Goal: Information Seeking & Learning: Learn about a topic

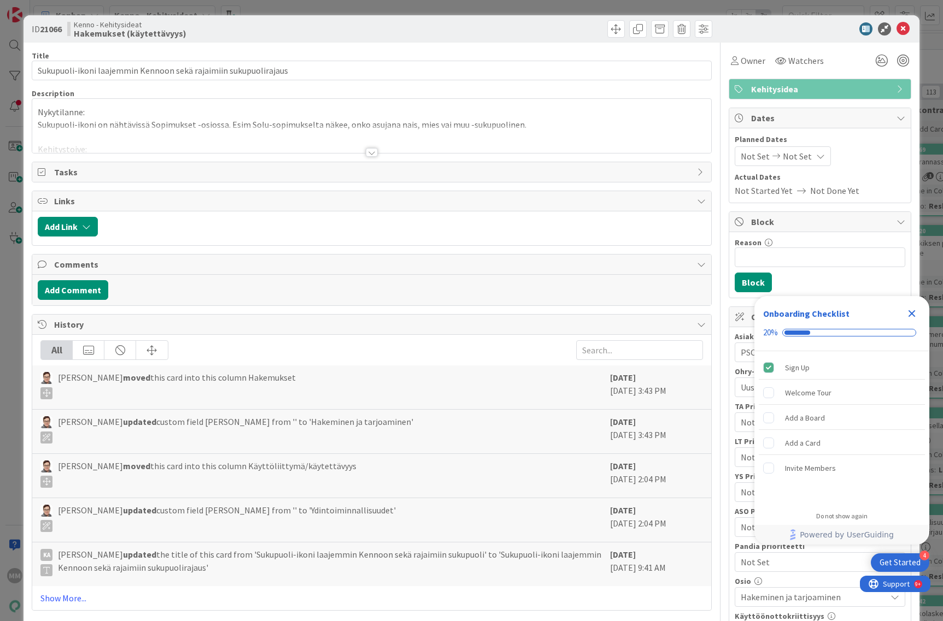
click at [368, 149] on div at bounding box center [372, 152] width 12 height 9
click at [366, 152] on div at bounding box center [372, 152] width 12 height 9
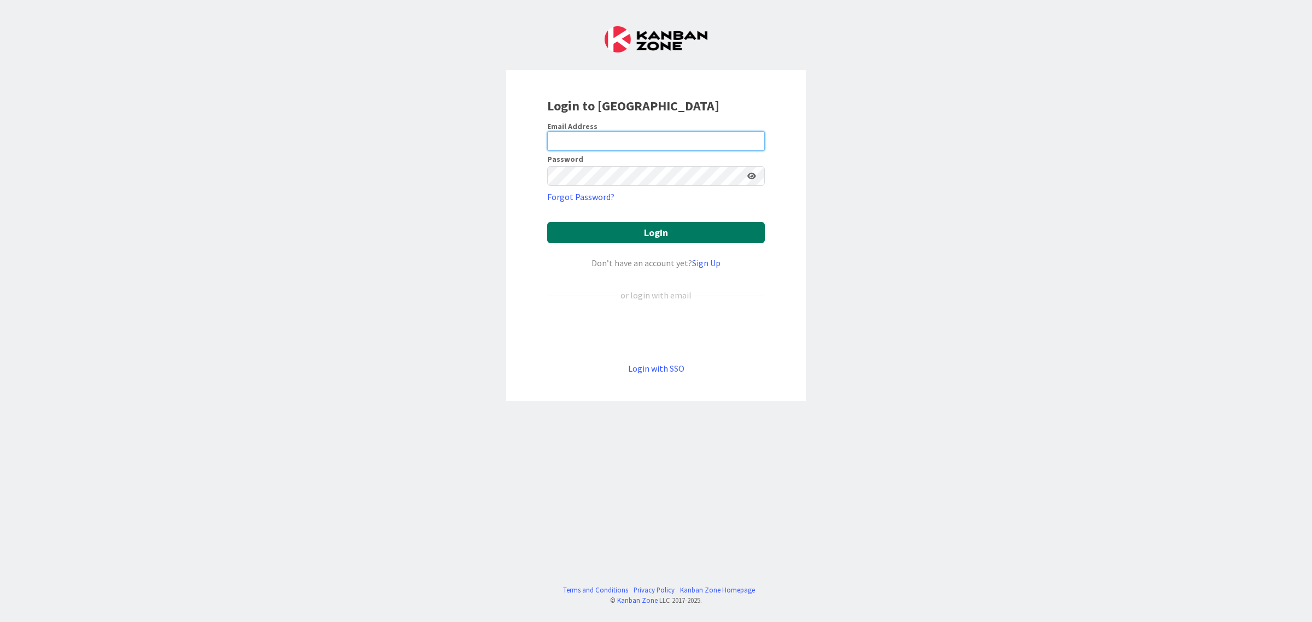
type input "[EMAIL_ADDRESS][DOMAIN_NAME]"
click at [634, 235] on button "Login" at bounding box center [655, 232] width 217 height 21
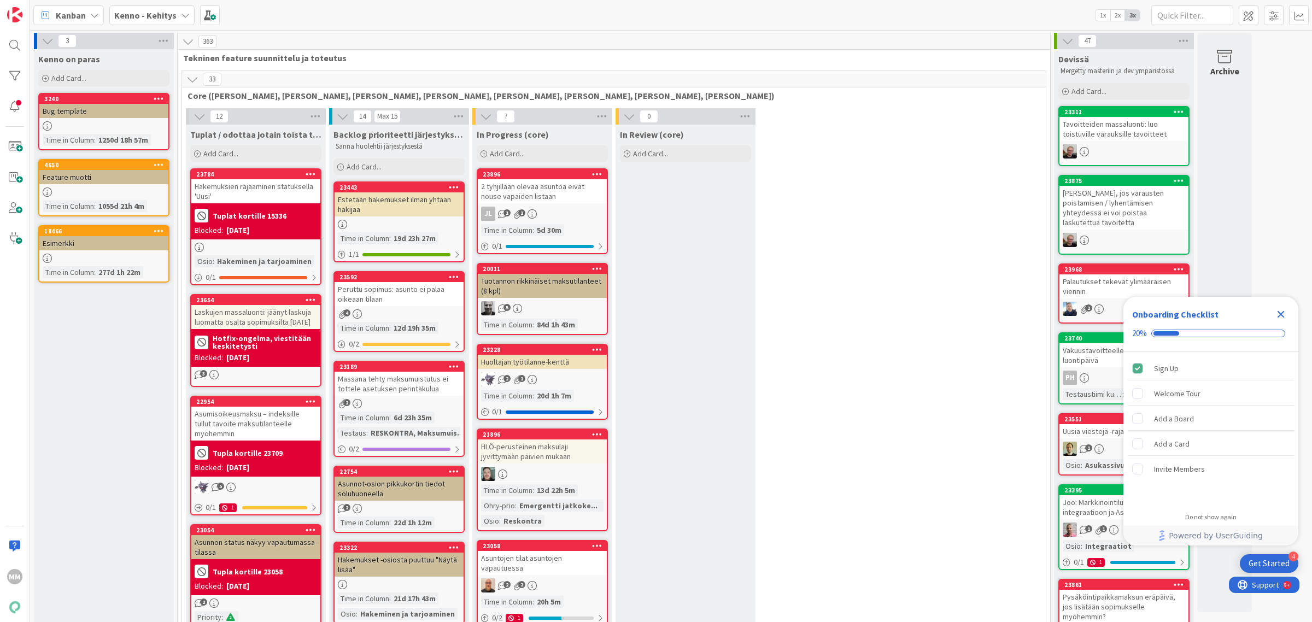
click at [1282, 319] on icon "Close Checklist" at bounding box center [1280, 314] width 13 height 13
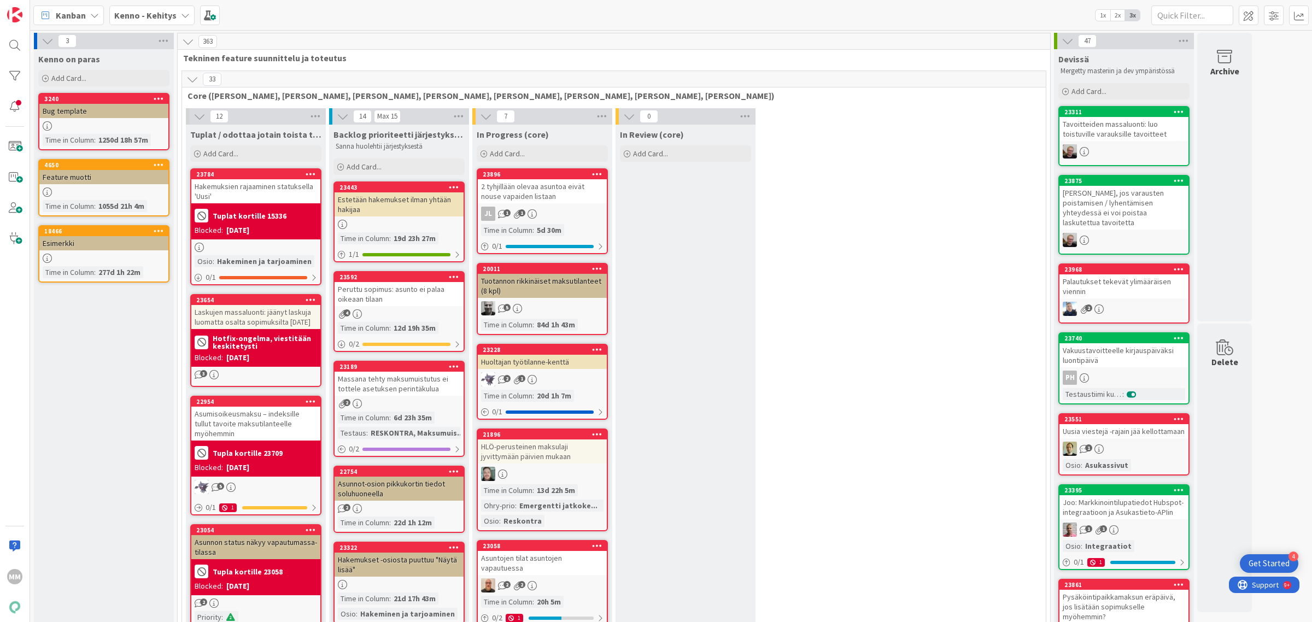
click at [175, 10] on div "Kenno - Kehitys" at bounding box center [151, 15] width 85 height 20
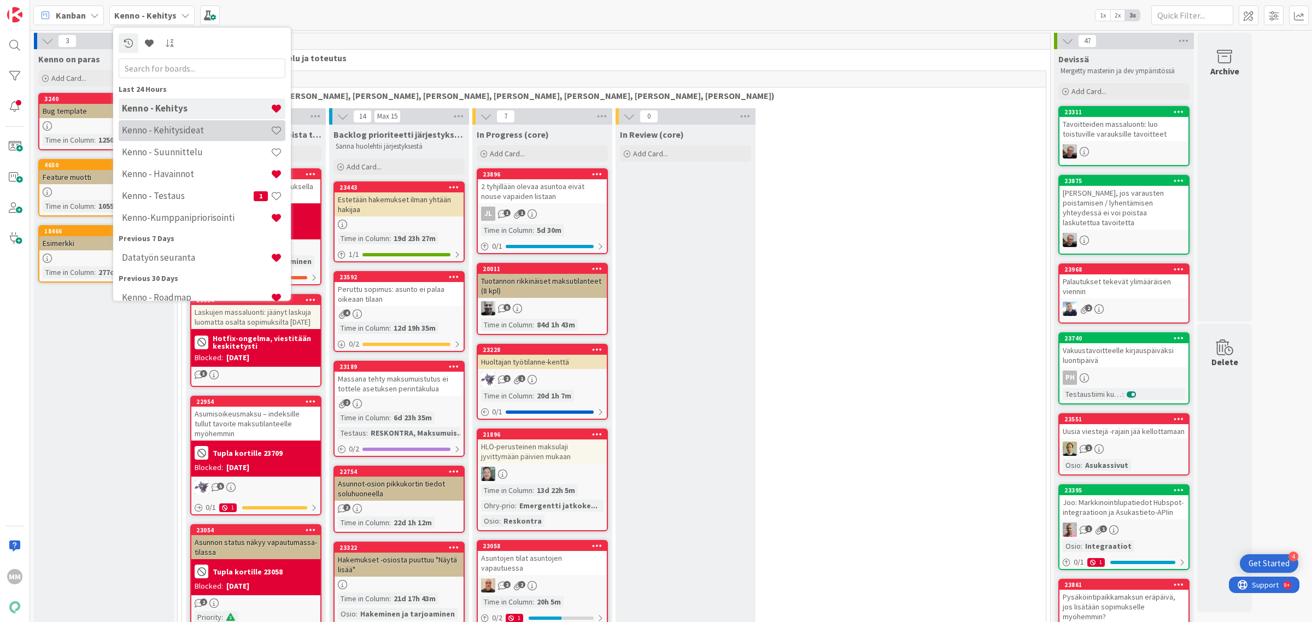
click at [173, 137] on div "Kenno - Kehitysideat" at bounding box center [202, 130] width 167 height 21
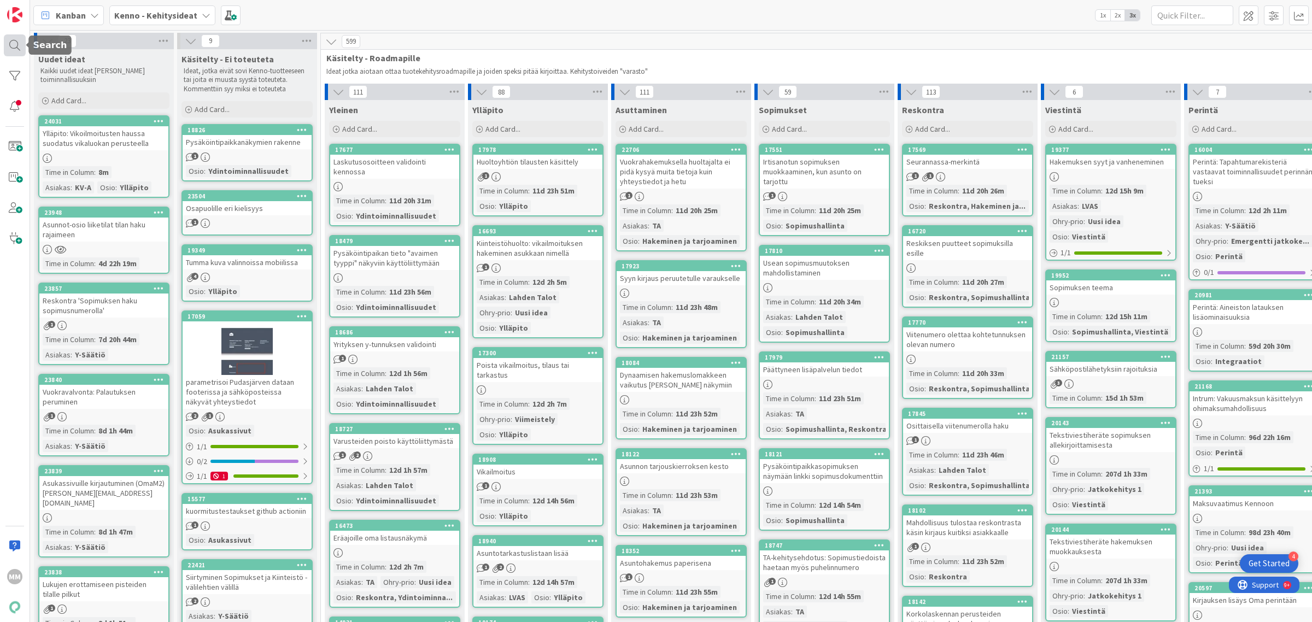
click at [14, 47] on div at bounding box center [15, 45] width 22 height 22
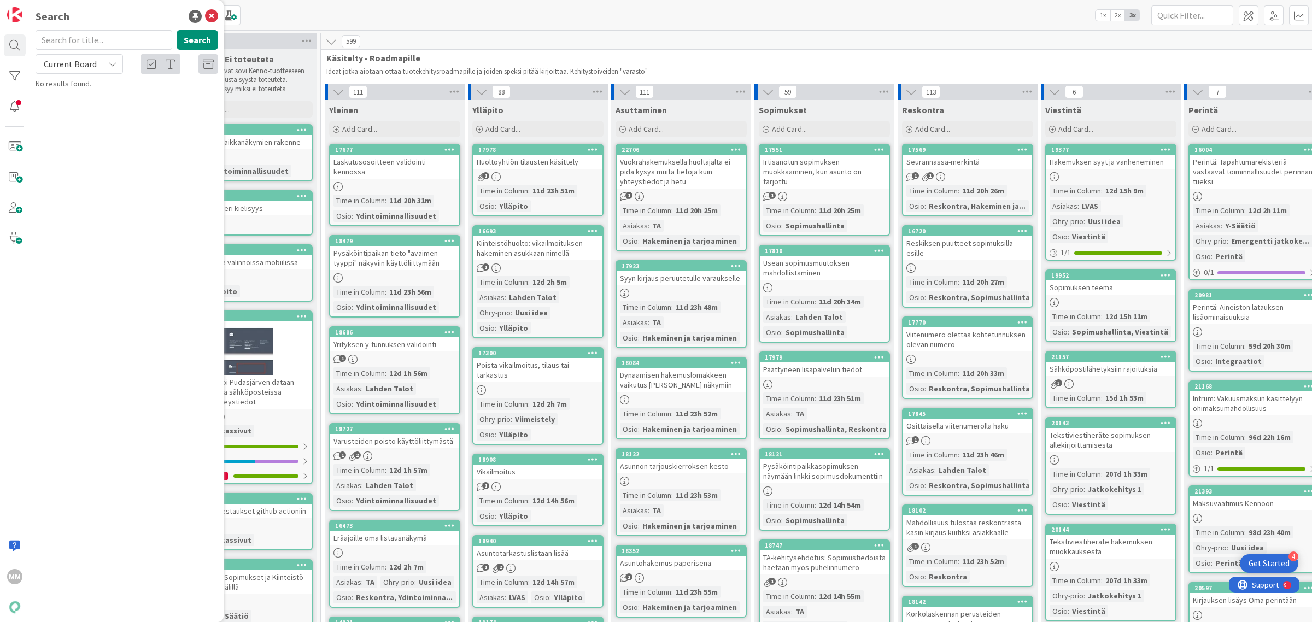
click at [99, 41] on input "text" at bounding box center [104, 40] width 137 height 20
type input "70622"
click at [96, 66] on span "Current Board" at bounding box center [70, 63] width 57 height 15
click at [93, 105] on span "All Boards" at bounding box center [99, 109] width 114 height 16
click at [103, 43] on input "70622" at bounding box center [104, 40] width 137 height 20
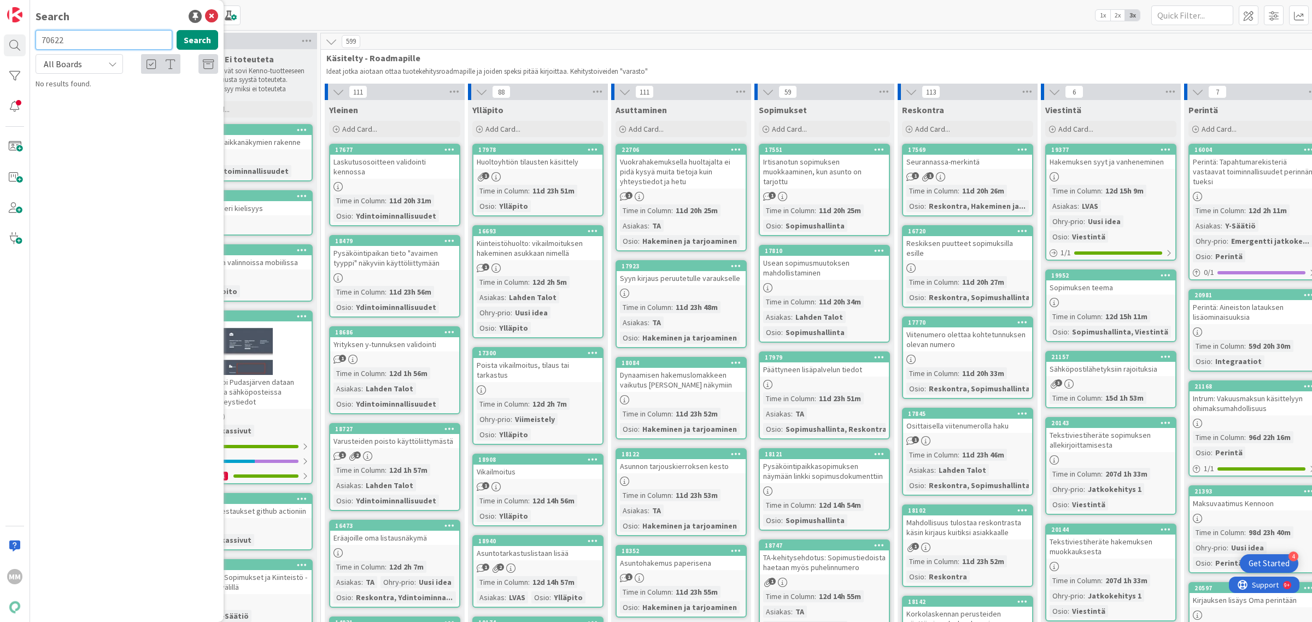
click at [103, 43] on input "70622" at bounding box center [104, 40] width 137 height 20
type input "9384"
click at [192, 37] on button "Search" at bounding box center [198, 40] width 42 height 20
click at [168, 96] on span "Indeksi näkyviin asunnon näkymään" at bounding box center [134, 96] width 115 height 10
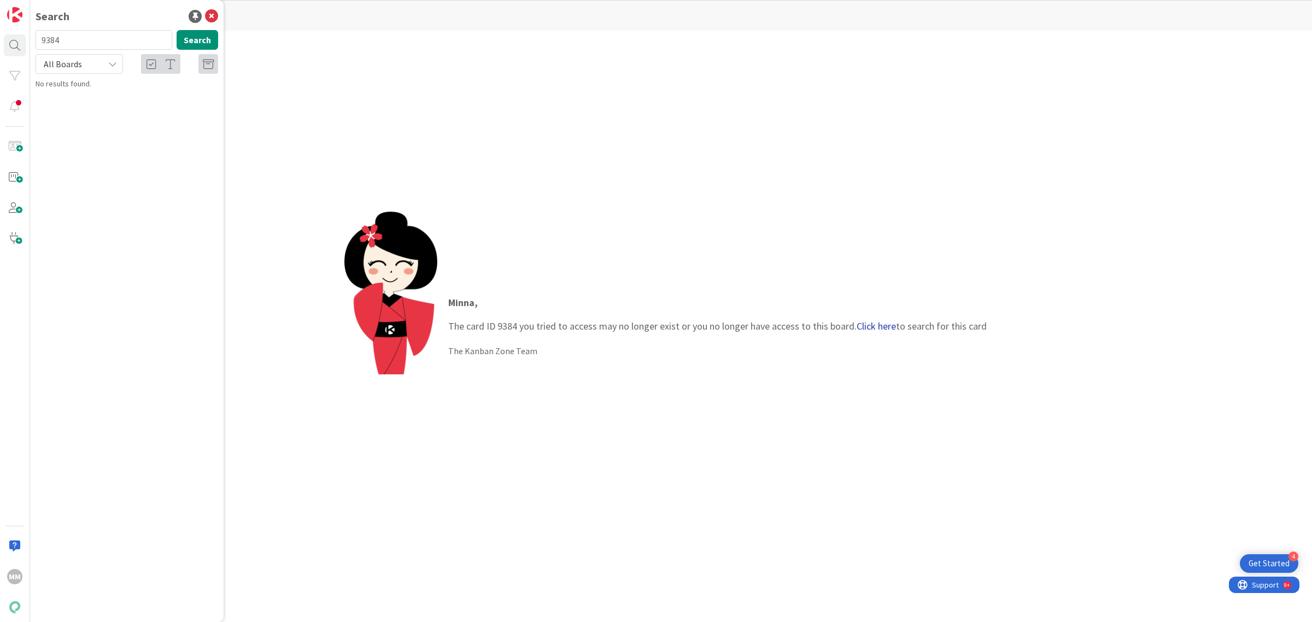
click at [886, 326] on link "Click here" at bounding box center [875, 326] width 39 height 13
click at [104, 40] on input "9384" at bounding box center [104, 40] width 137 height 20
click at [211, 14] on icon at bounding box center [211, 16] width 13 height 13
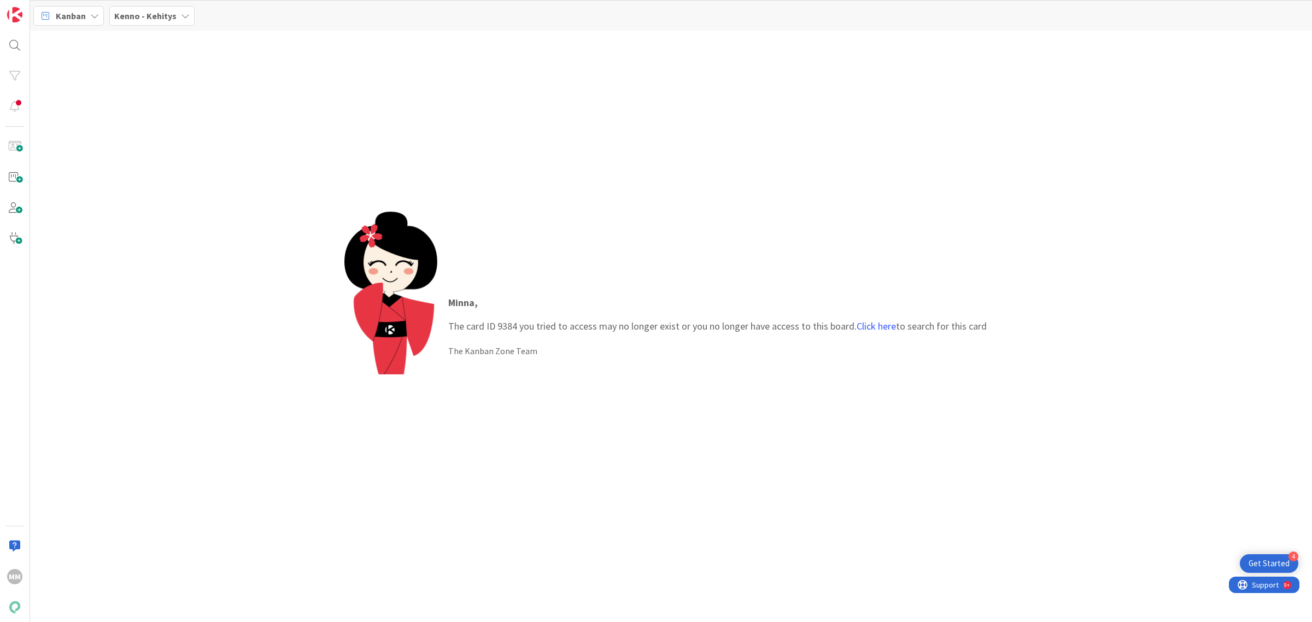
click at [151, 19] on b "Kenno - Kehitys" at bounding box center [145, 15] width 62 height 11
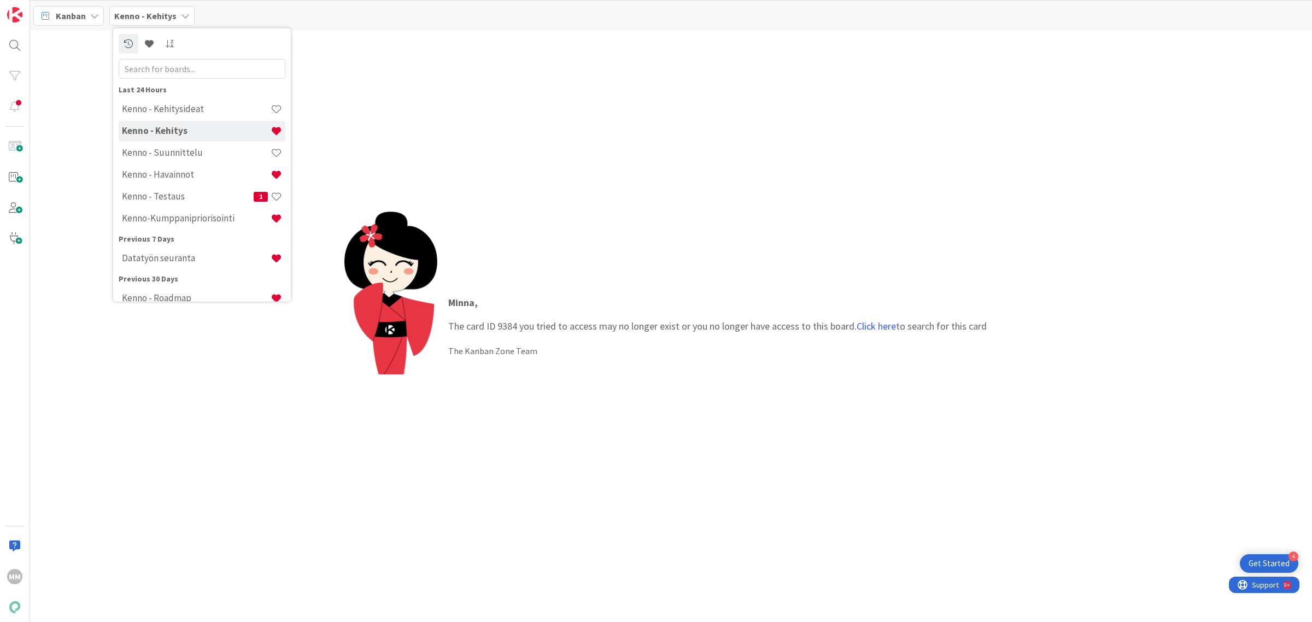
click at [207, 214] on h4 "Kenno-Kumppanipriorisointi" at bounding box center [196, 218] width 149 height 11
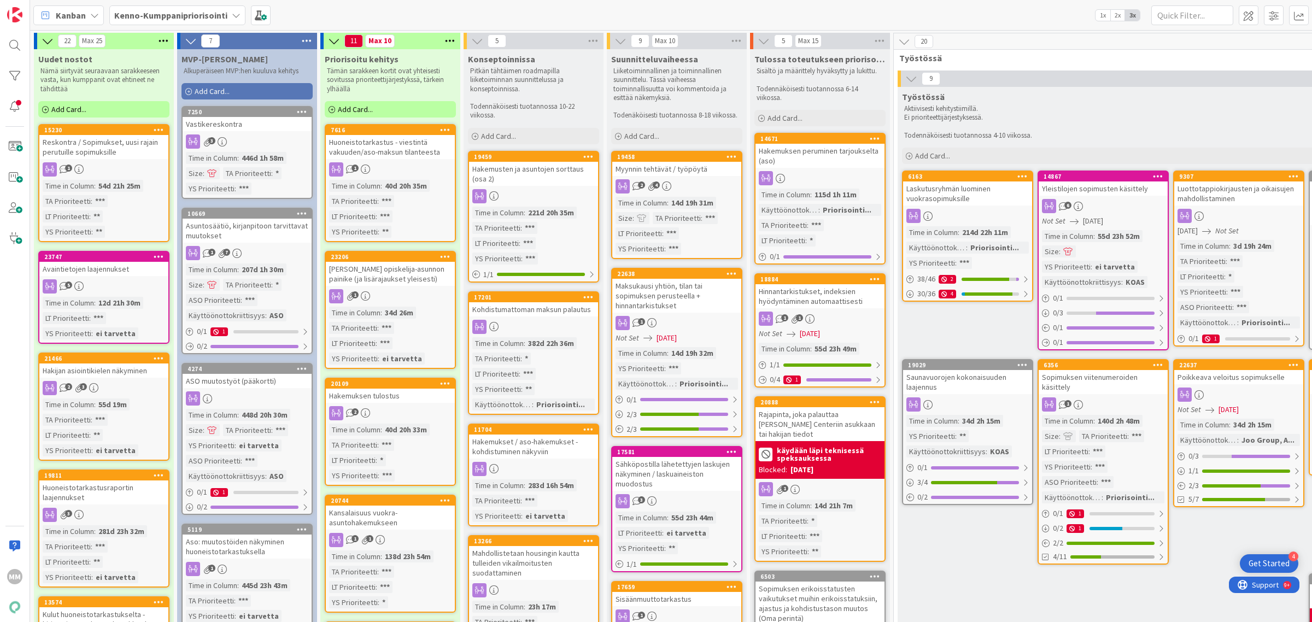
click at [827, 291] on div "Hinnantarkistukset, indeksien hyödyntäminen automaattisesti" at bounding box center [819, 296] width 129 height 24
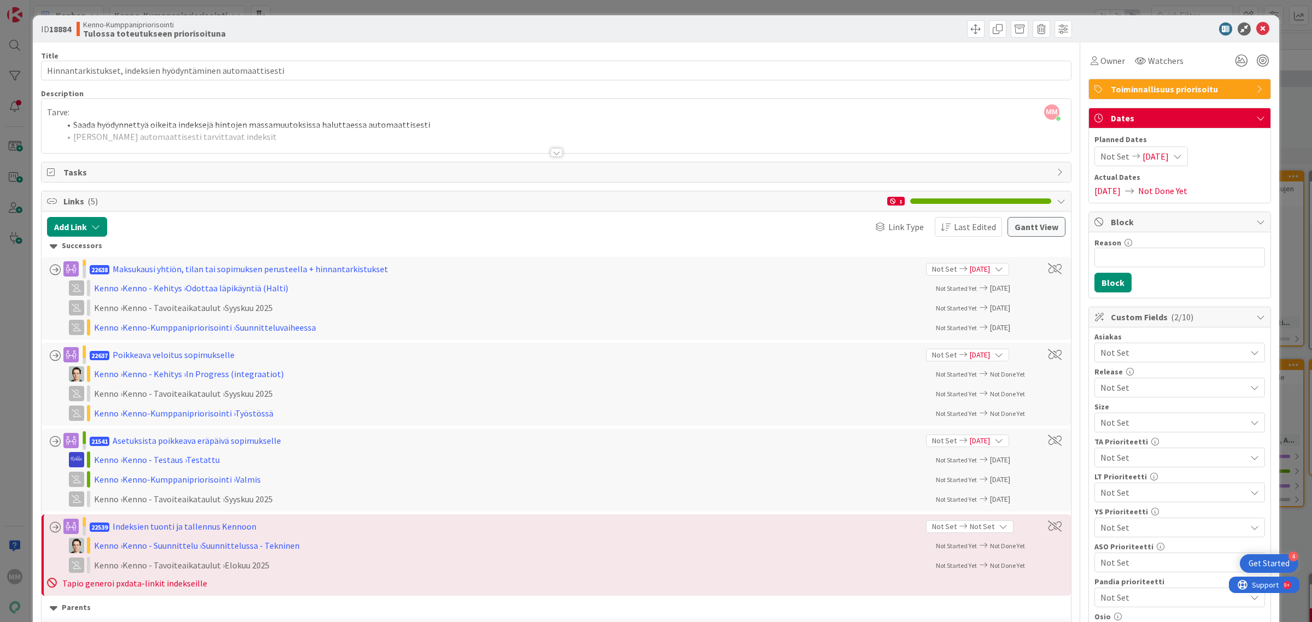
click at [550, 155] on div at bounding box center [556, 152] width 12 height 9
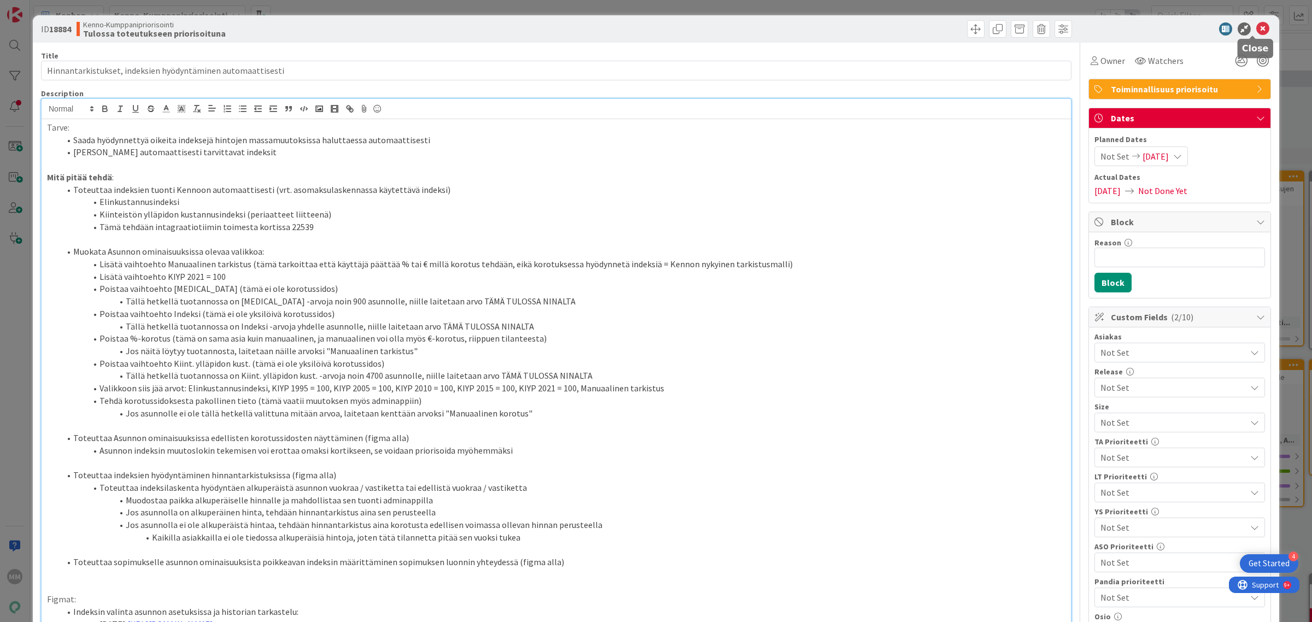
click at [1256, 25] on icon at bounding box center [1262, 28] width 13 height 13
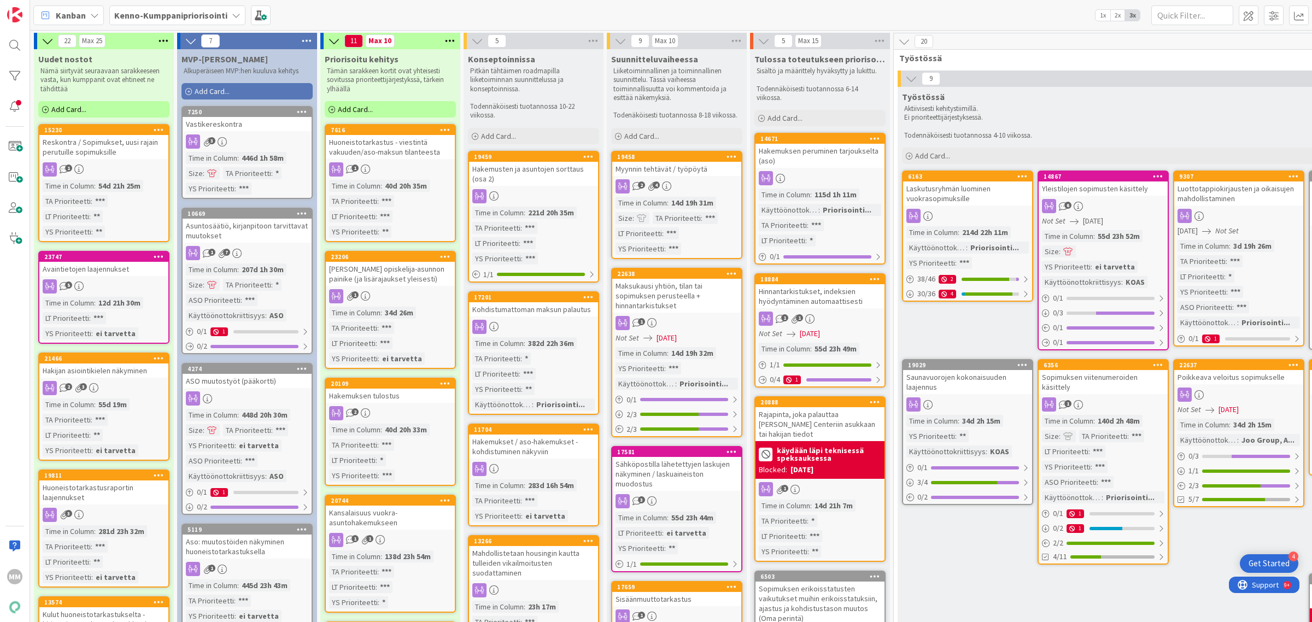
click at [183, 17] on b "Kenno-Kumppanipriorisointi" at bounding box center [170, 15] width 113 height 11
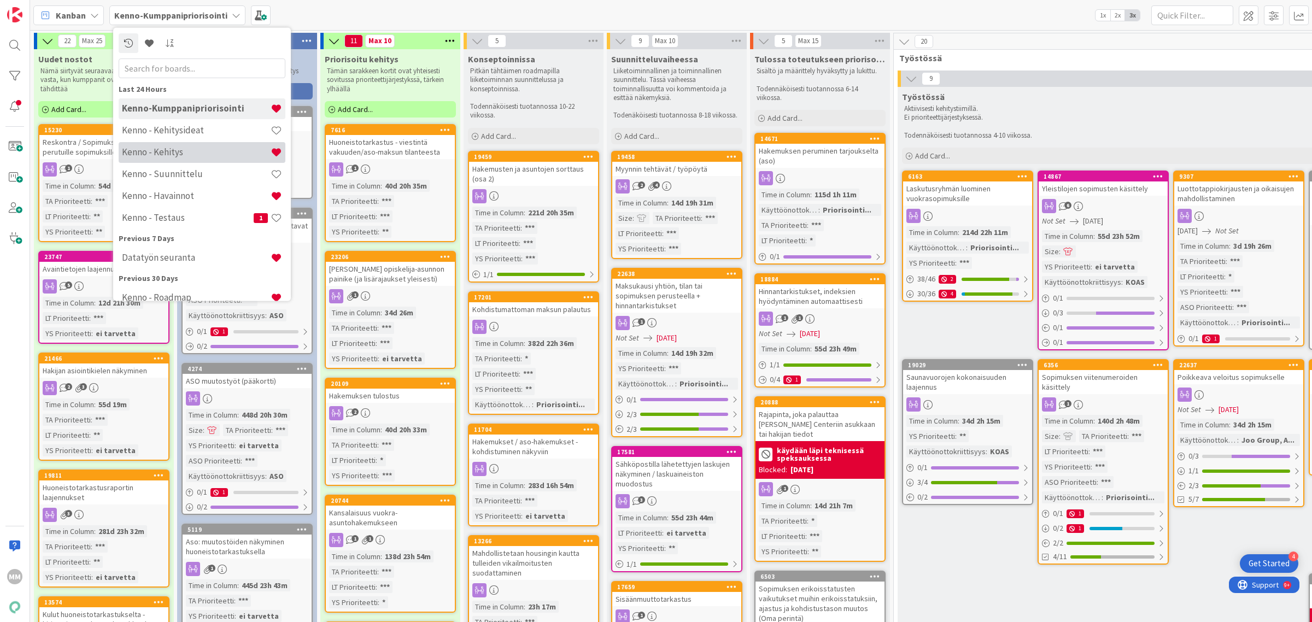
click at [182, 156] on h4 "Kenno - Kehitys" at bounding box center [196, 151] width 149 height 11
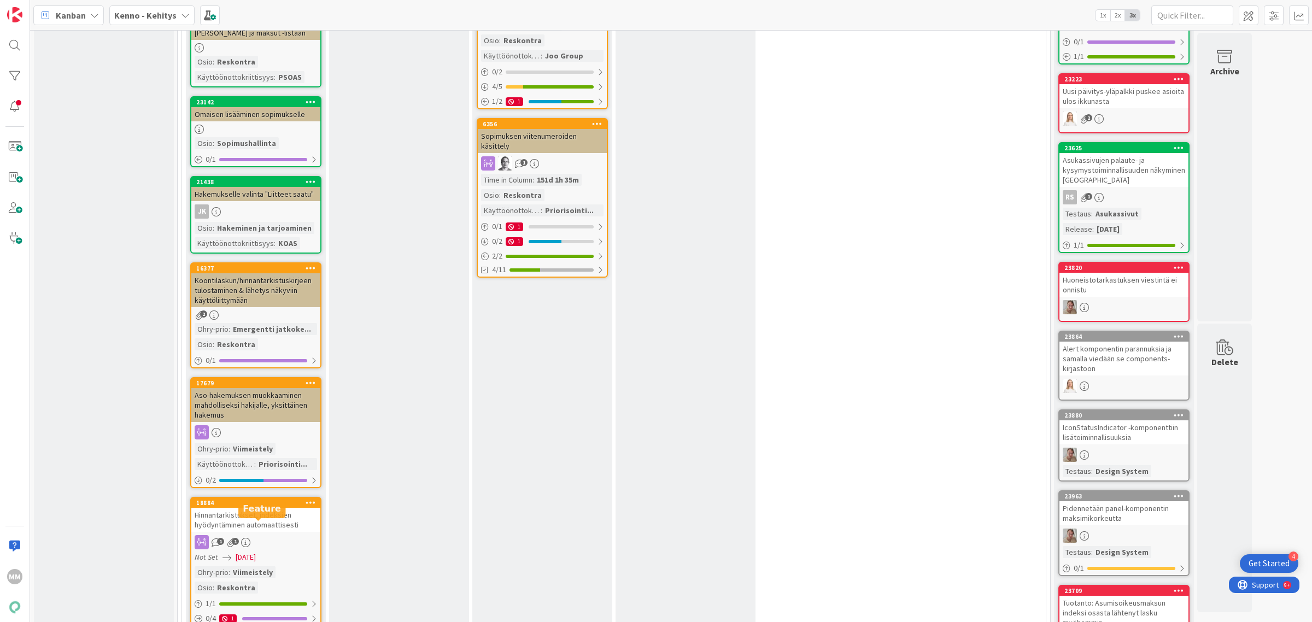
scroll to position [2400, 0]
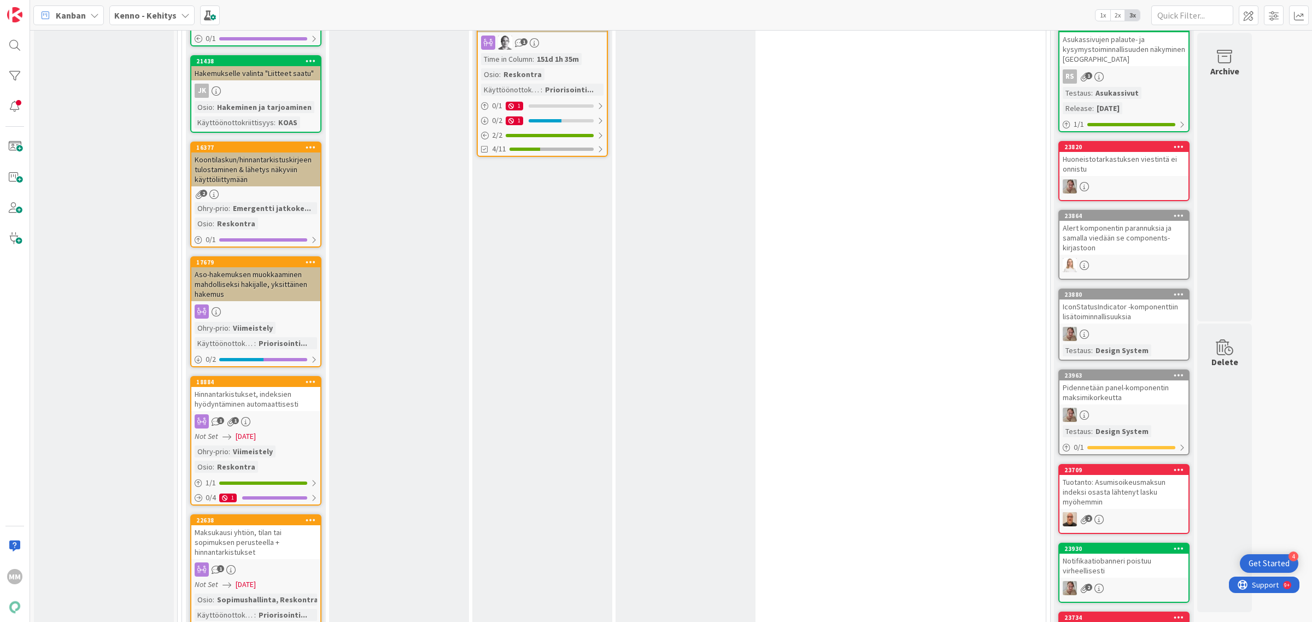
click at [272, 387] on div "Hinnantarkistukset, indeksien hyödyntäminen automaattisesti" at bounding box center [255, 399] width 129 height 24
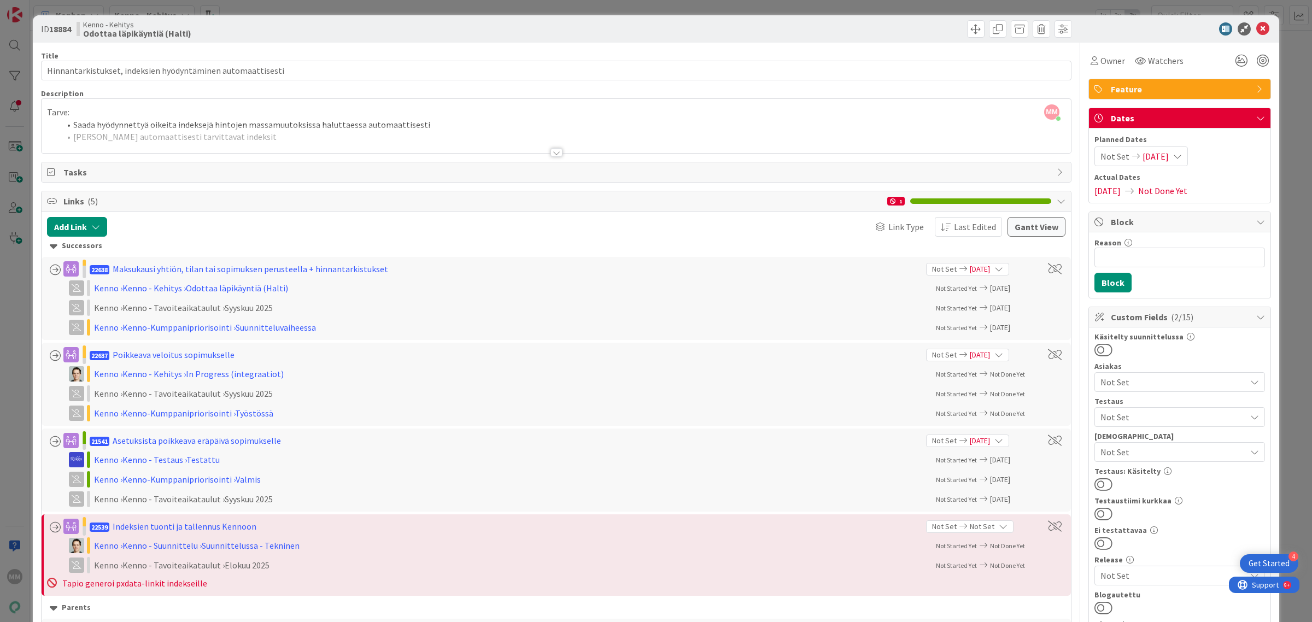
click at [553, 152] on div at bounding box center [556, 152] width 12 height 9
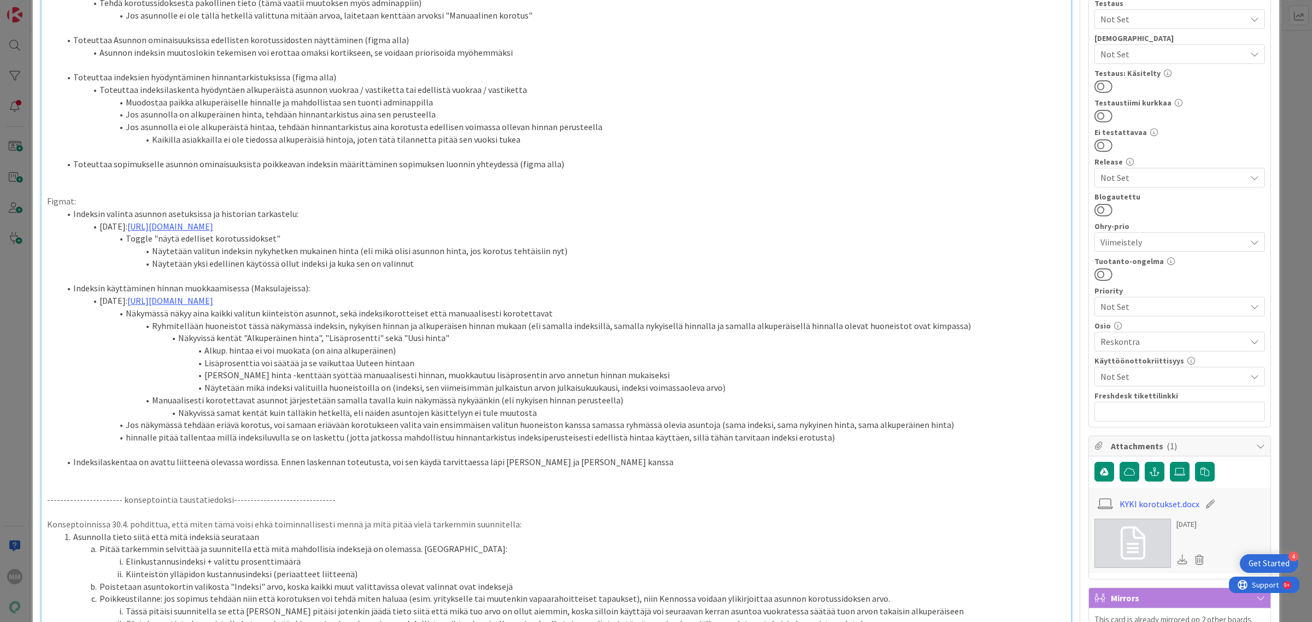
scroll to position [410, 0]
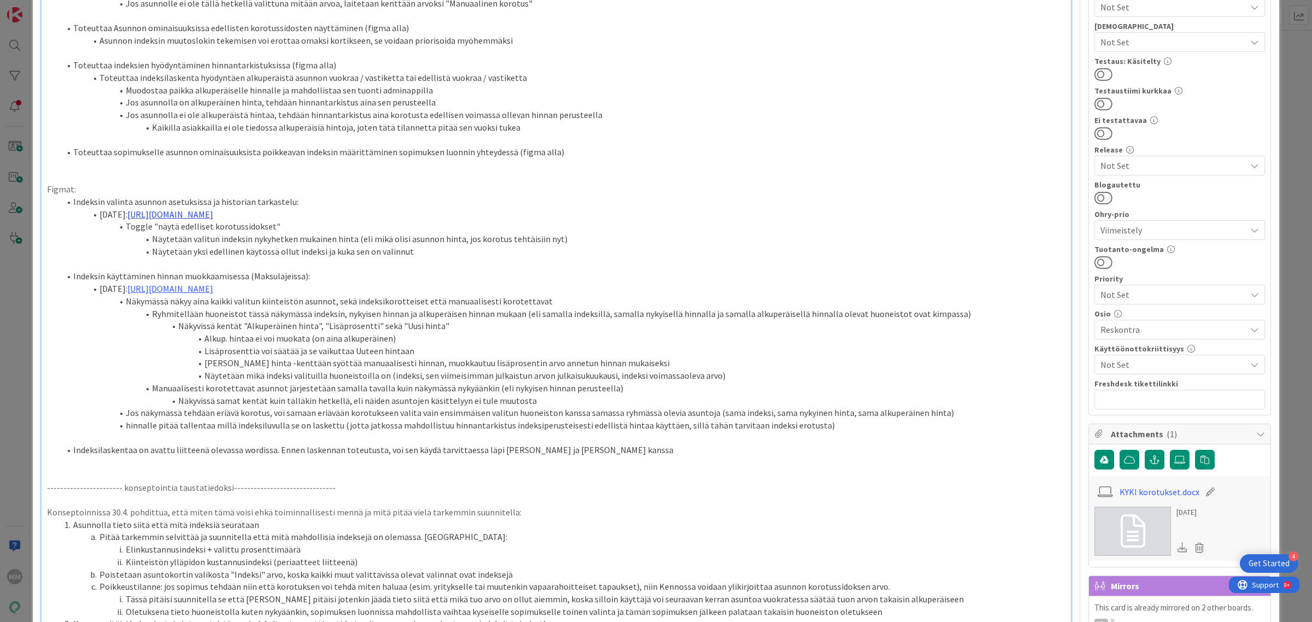
click at [213, 213] on link "https://www.figma.com/design/Uzq9s3loNIqqrNXQ6I2Nvz/Asuttaminen?node-id=18503-5…" at bounding box center [170, 214] width 86 height 11
click at [324, 233] on link "https://www.figma.com/design/Uzq9s3loNIqqrNXQ6I2Nvz/Asuttaminen?node-id=18503-5…" at bounding box center [326, 235] width 75 height 14
click at [213, 292] on link "https://www.figma.com/design/s06ePFuGvSFkRRSBp8p43G/Reskontra?node-id=25359-118…" at bounding box center [170, 288] width 86 height 11
click at [340, 311] on link "https://www.figma.com/design/s06ePFuGvSFkRRSBp8p43G/Reskontra?node-id=25359-118…" at bounding box center [328, 309] width 75 height 14
click at [469, 343] on li "Alkup. hintaa ei voi muokata (on aina alkuperäinen)" at bounding box center [562, 338] width 1005 height 13
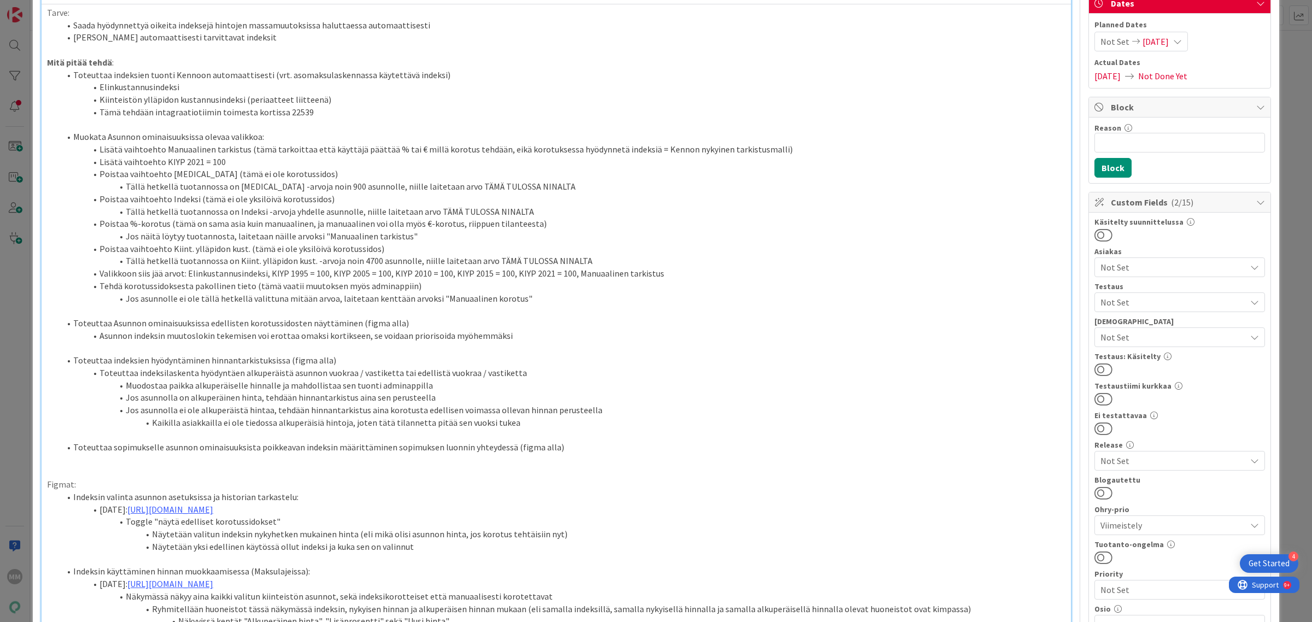
scroll to position [137, 0]
